Goal: Task Accomplishment & Management: Manage account settings

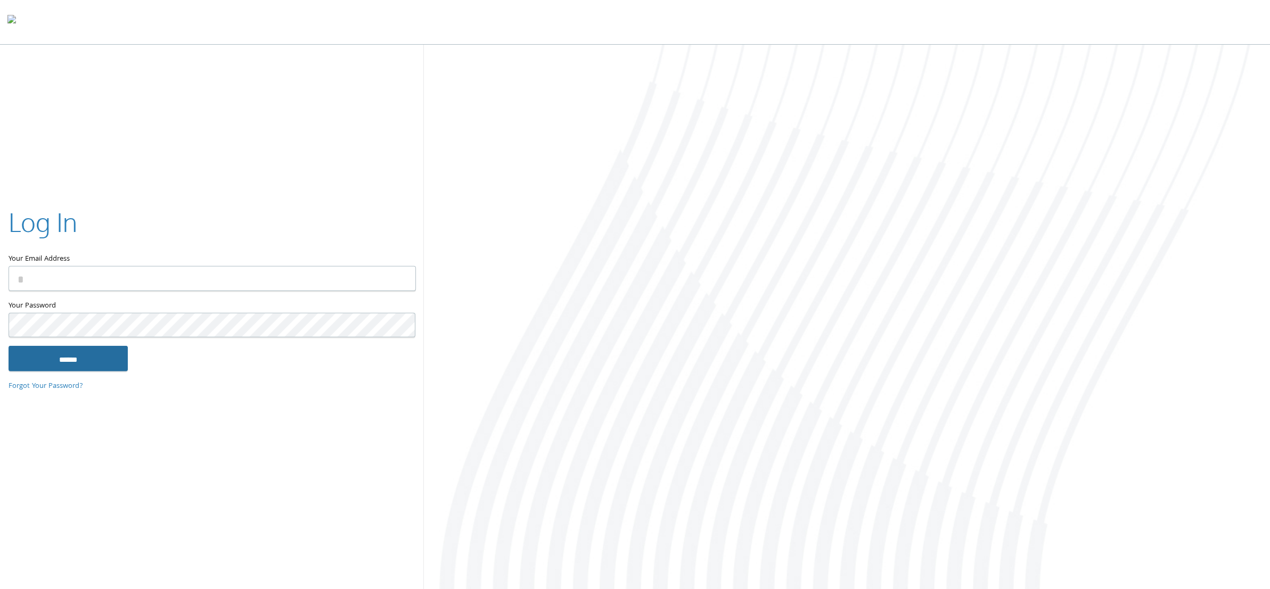
type input "**********"
click at [74, 353] on input "******" at bounding box center [68, 359] width 119 height 26
type input "**********"
click at [73, 350] on input "******" at bounding box center [68, 359] width 119 height 26
